Goal: Information Seeking & Learning: Check status

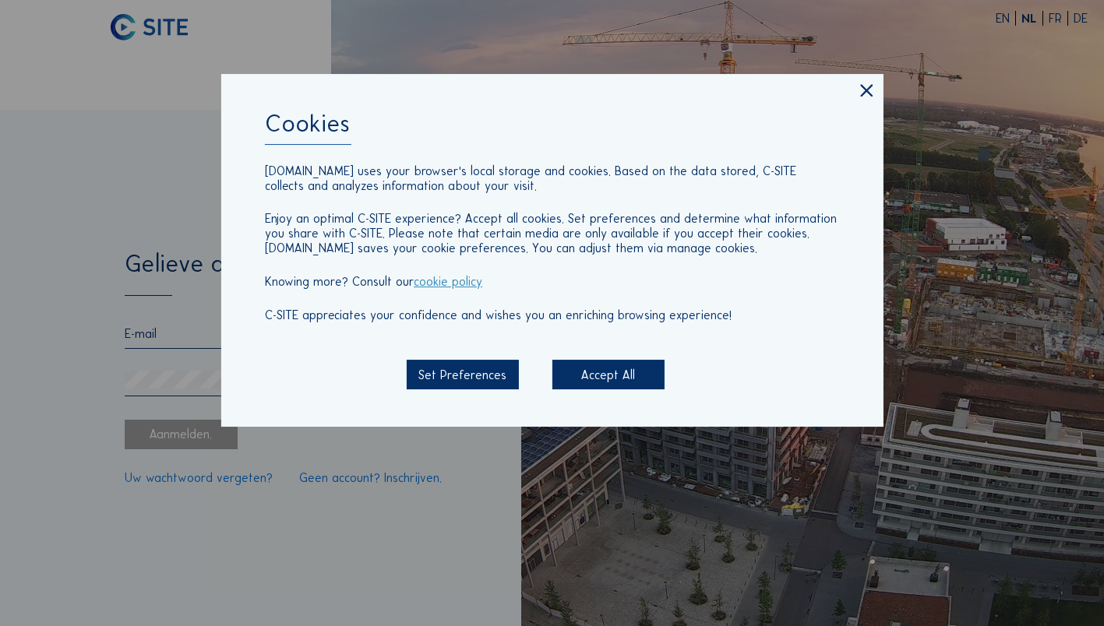
type input "[PERSON_NAME][EMAIL_ADDRESS][DOMAIN_NAME]"
click at [581, 378] on div "Accept All" at bounding box center [608, 376] width 113 height 30
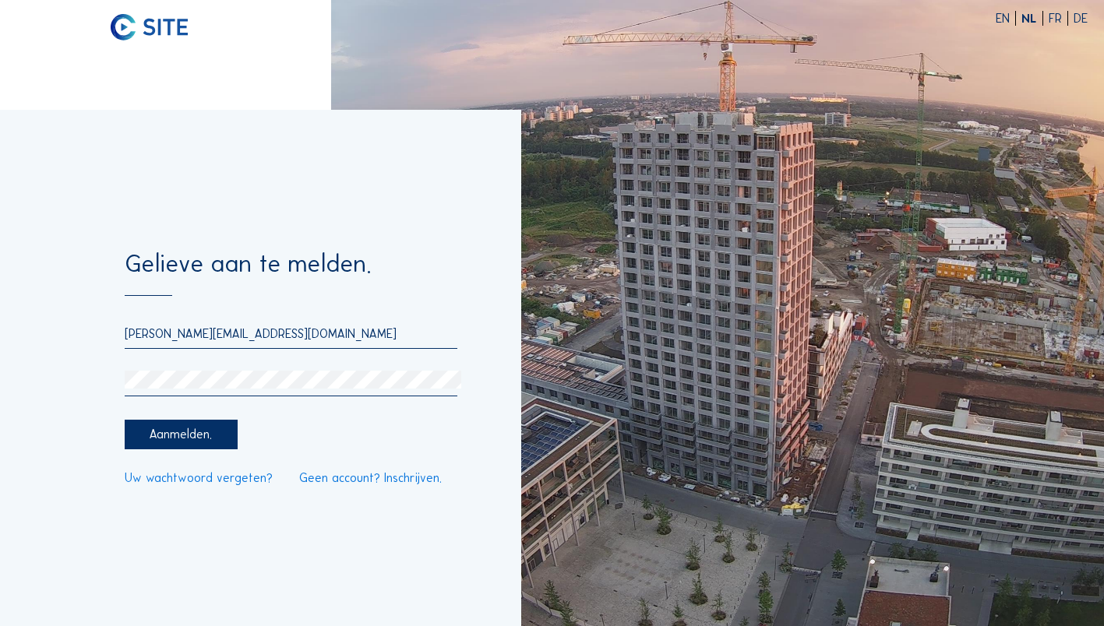
click at [167, 428] on div "Aanmelden." at bounding box center [181, 435] width 113 height 30
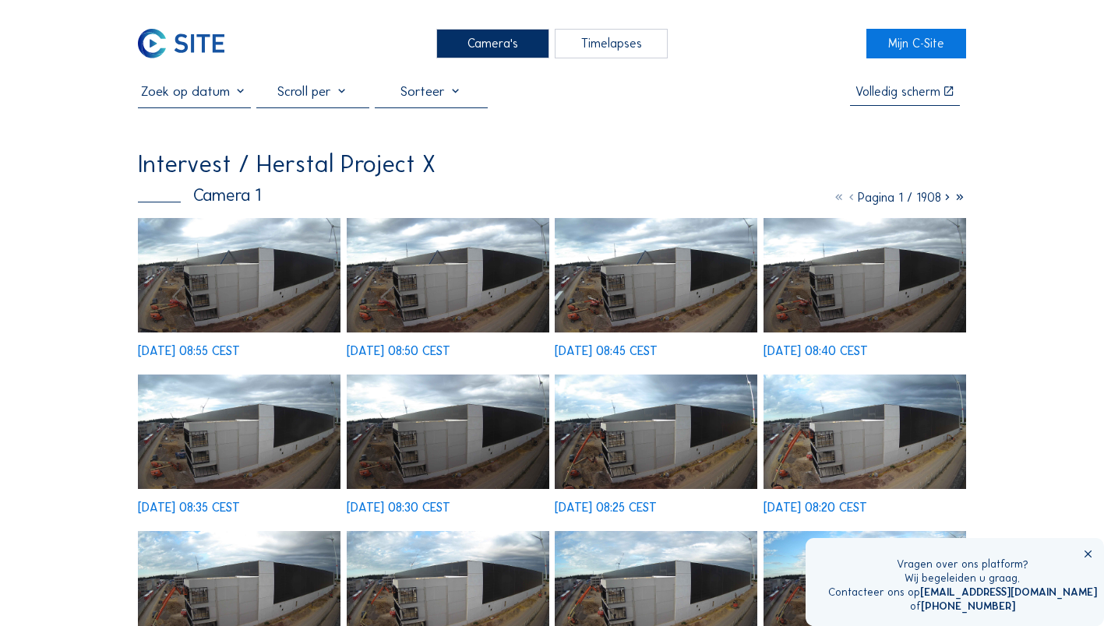
click at [471, 42] on div "Camera's" at bounding box center [492, 43] width 113 height 29
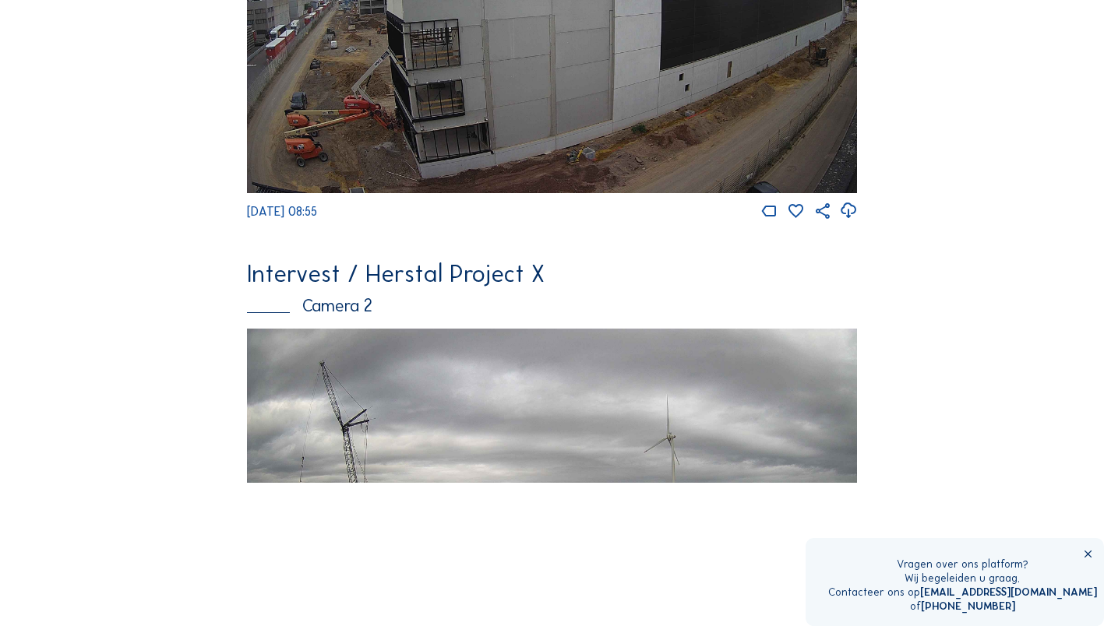
scroll to position [467, 0]
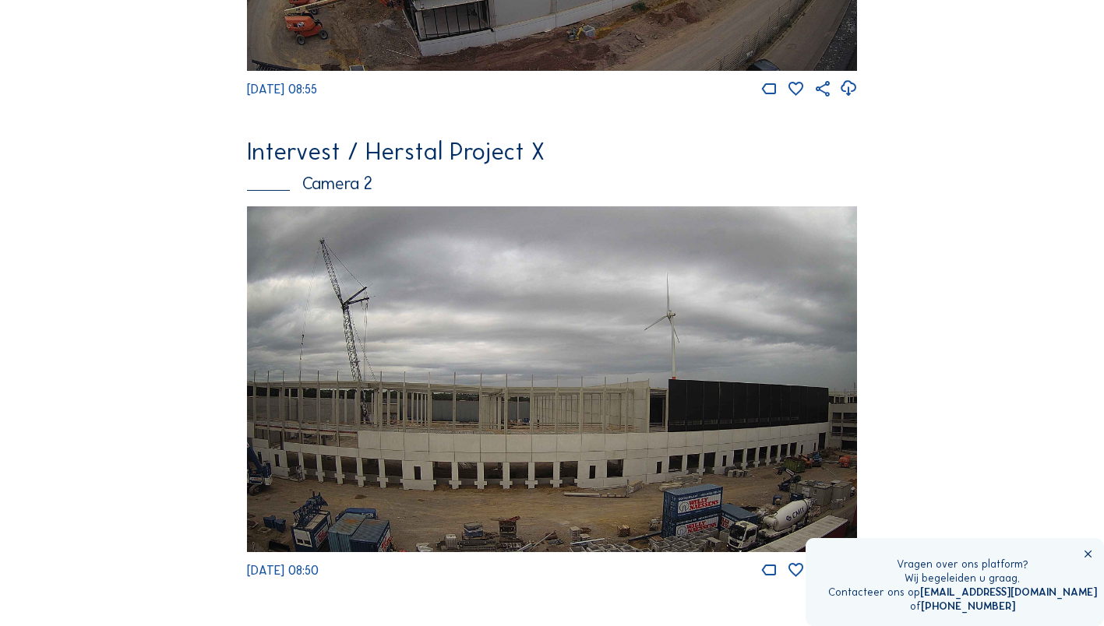
click at [405, 424] on img at bounding box center [552, 378] width 611 height 345
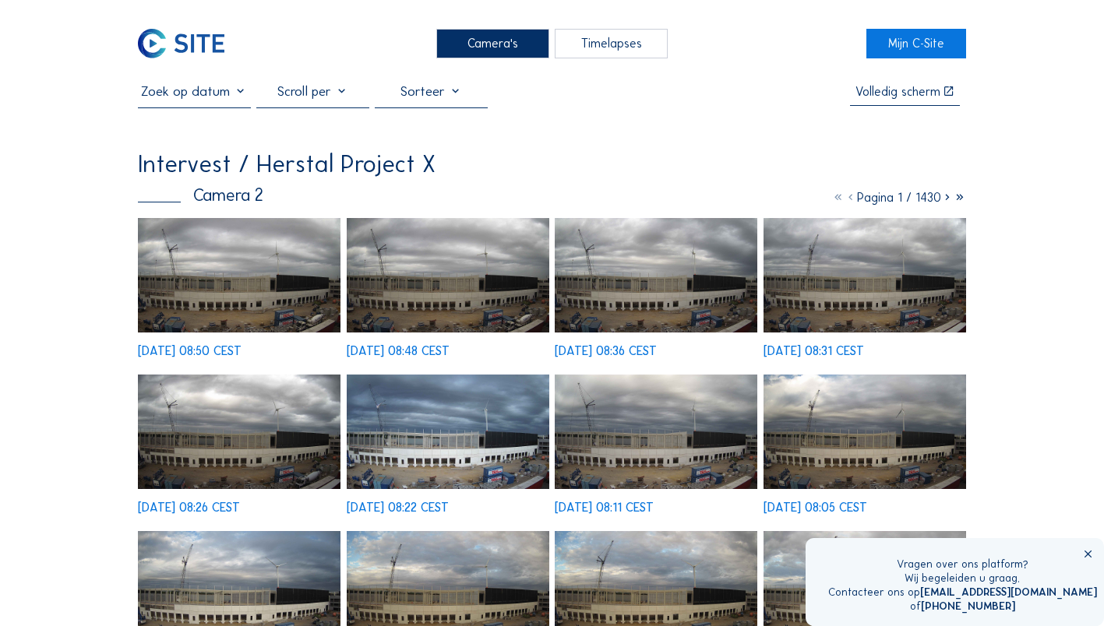
click at [205, 286] on img at bounding box center [239, 275] width 203 height 114
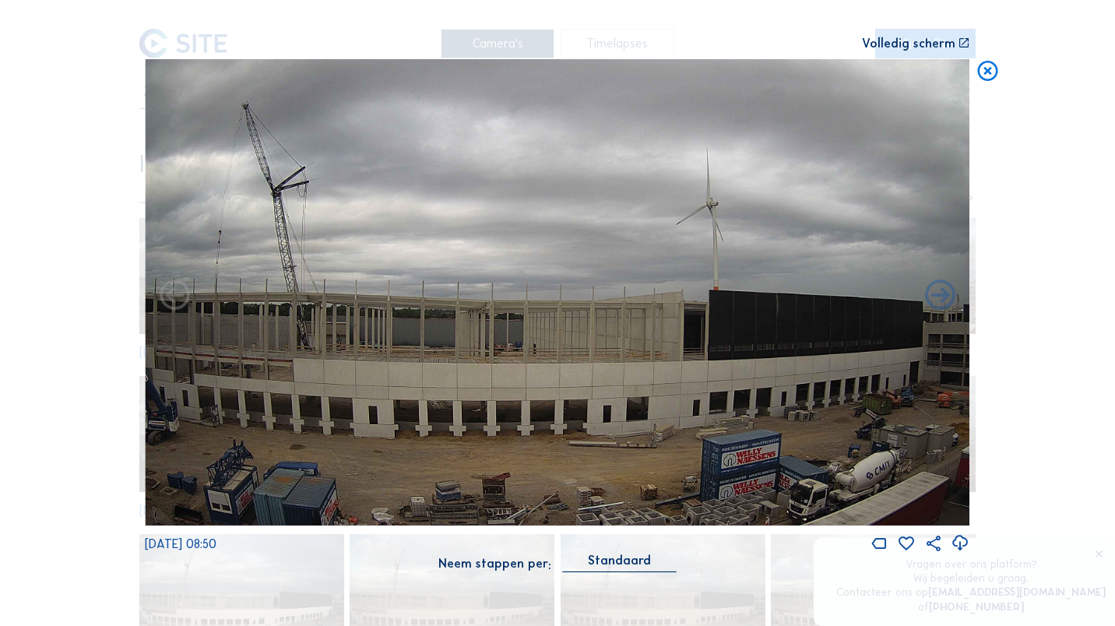
click at [981, 73] on icon at bounding box center [988, 71] width 24 height 25
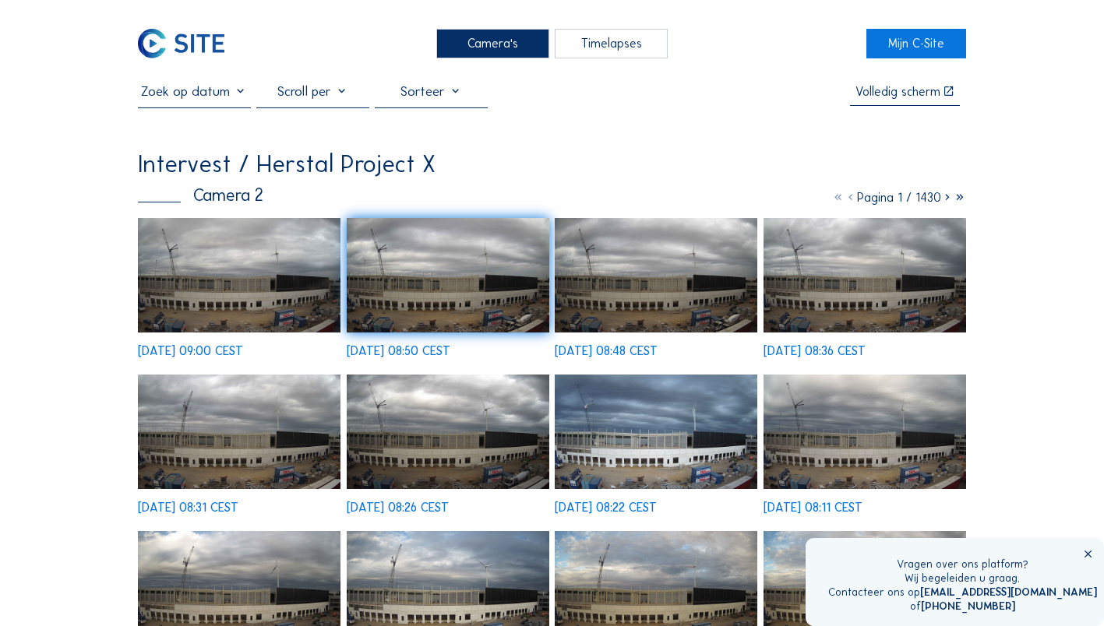
click at [610, 461] on img at bounding box center [656, 432] width 203 height 114
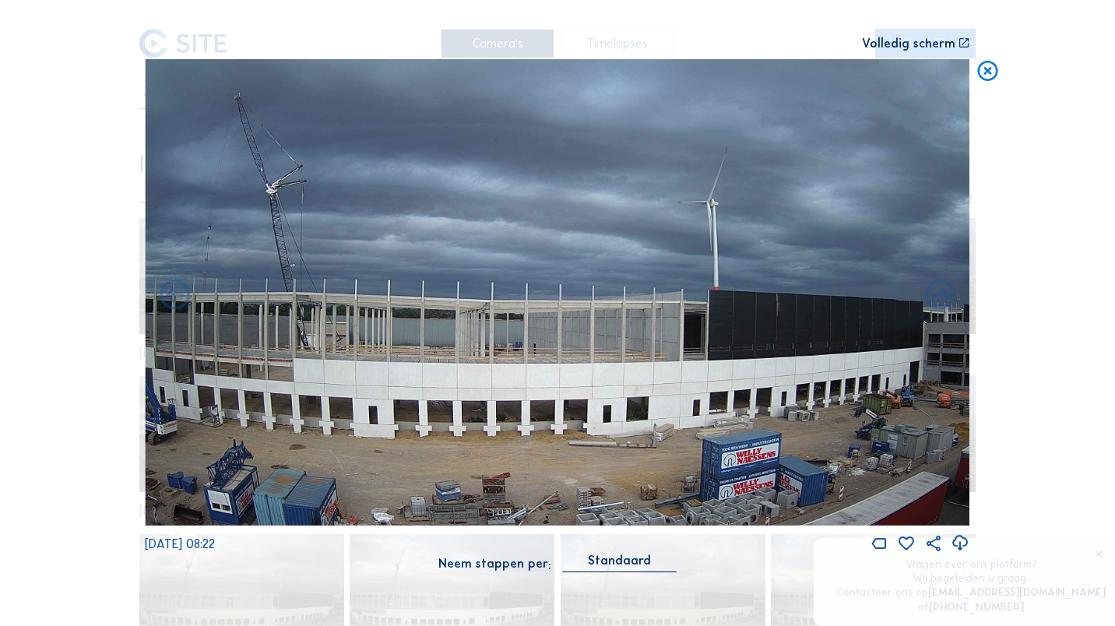
click at [983, 65] on icon at bounding box center [988, 71] width 24 height 25
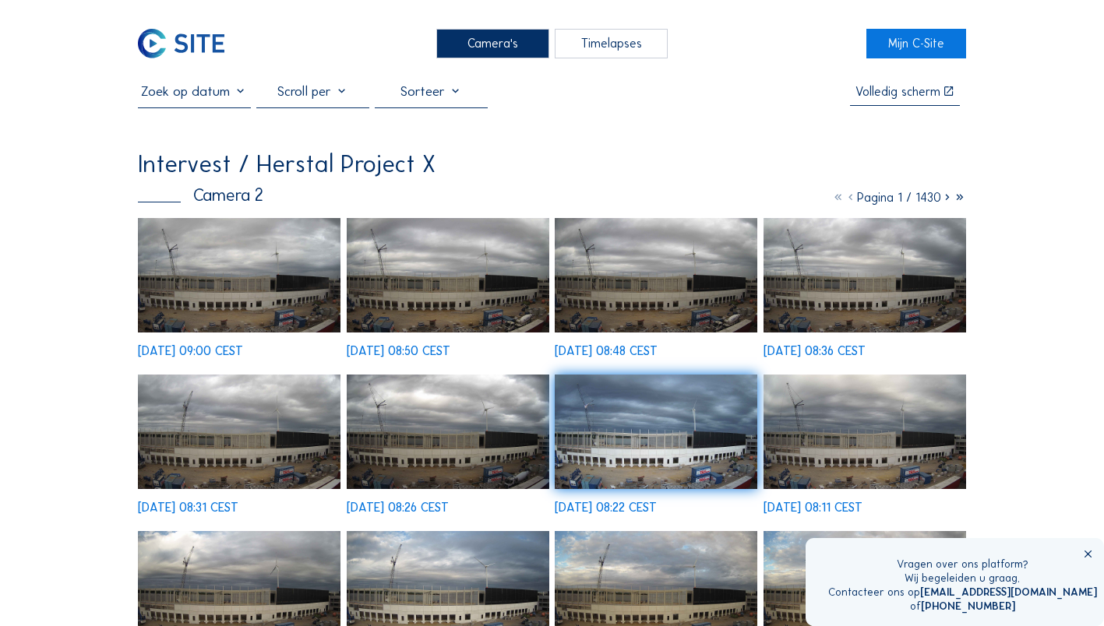
click at [491, 51] on div "Camera's" at bounding box center [492, 43] width 113 height 29
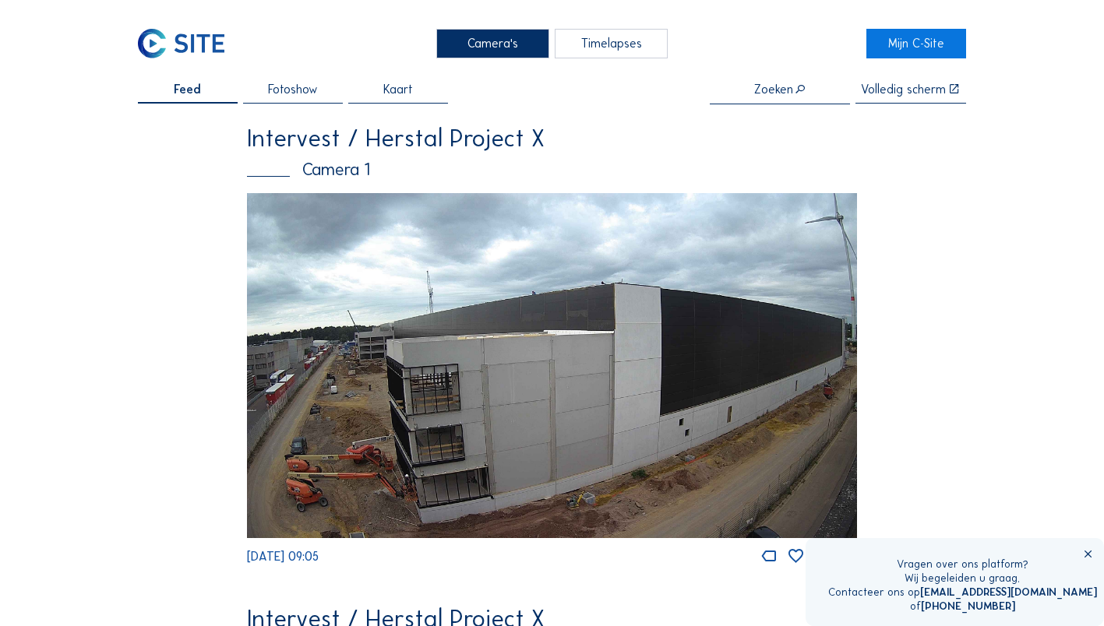
click at [421, 403] on img at bounding box center [552, 365] width 611 height 345
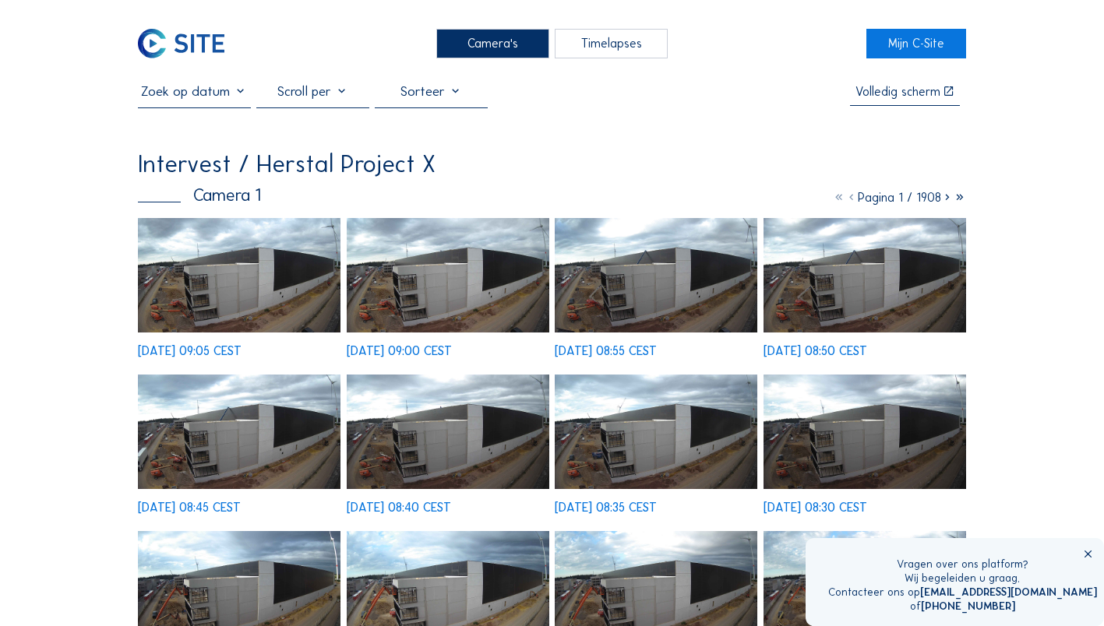
click at [223, 281] on img at bounding box center [239, 275] width 203 height 114
